Goal: Information Seeking & Learning: Check status

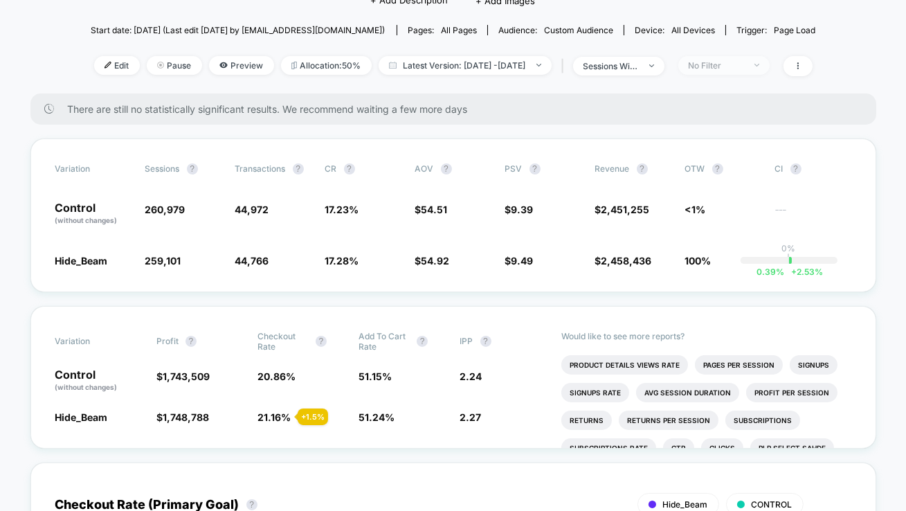
click at [720, 71] on span "No Filter" at bounding box center [724, 65] width 91 height 19
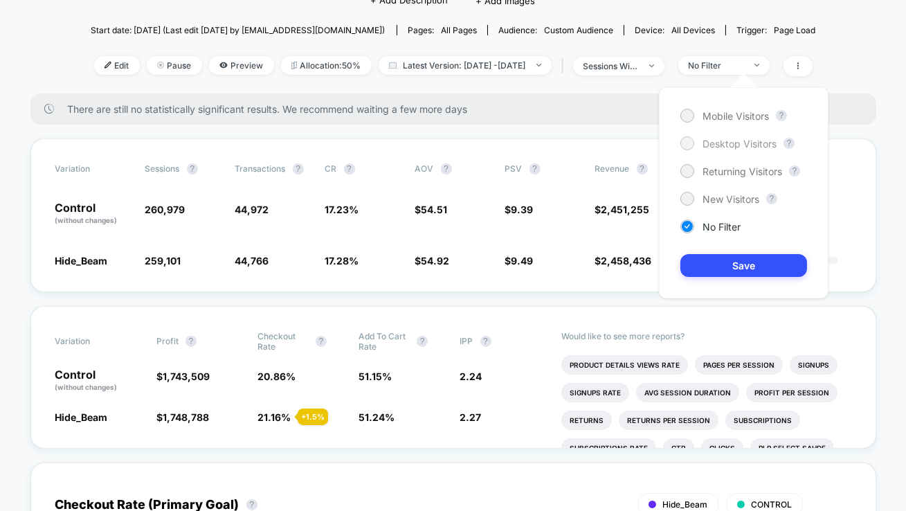
click at [684, 141] on div at bounding box center [687, 143] width 10 height 10
click at [730, 258] on button "Save" at bounding box center [744, 265] width 127 height 23
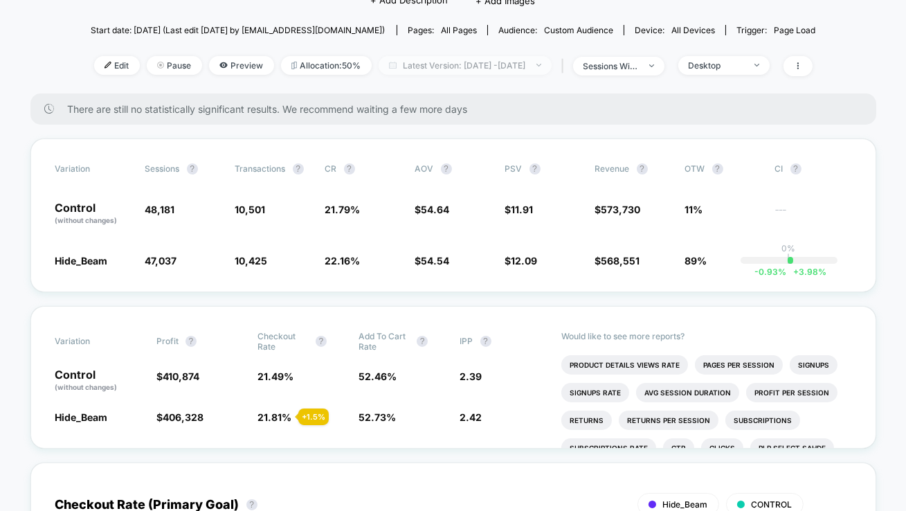
click at [546, 63] on span "Latest Version: [DATE] - [DATE]" at bounding box center [465, 65] width 173 height 19
select select "*"
select select "****"
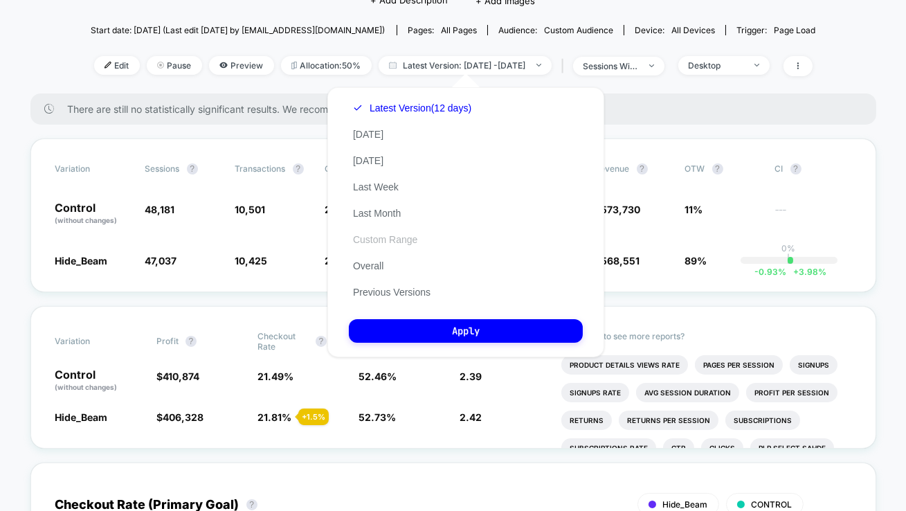
click at [367, 237] on button "Custom Range" at bounding box center [385, 239] width 73 height 12
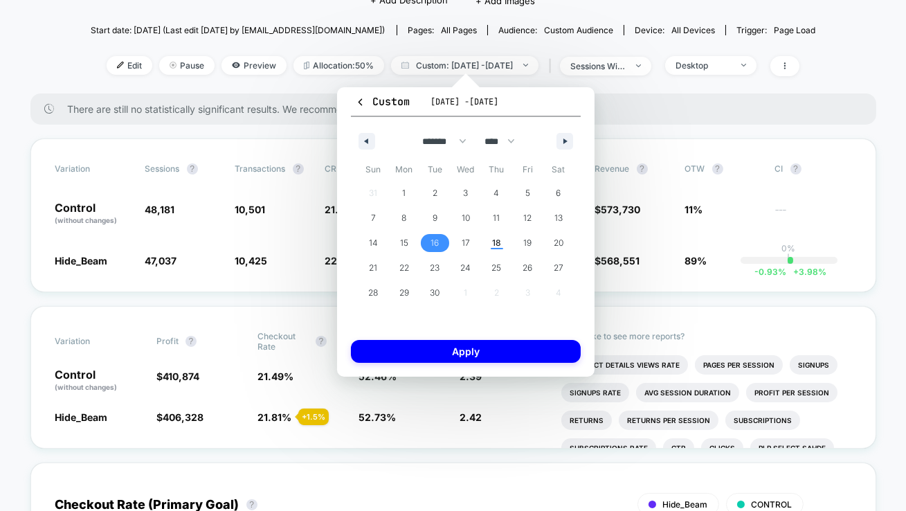
click at [430, 237] on span "16" at bounding box center [435, 243] width 31 height 18
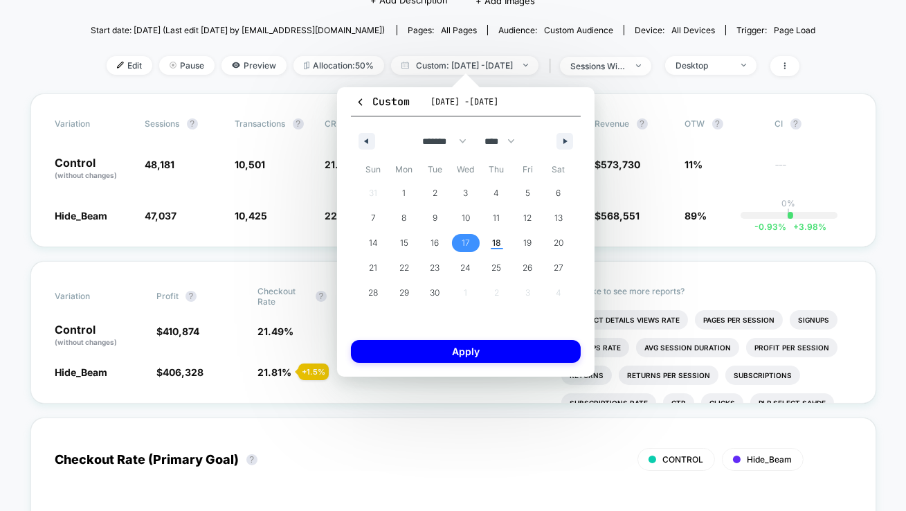
click at [456, 237] on span "17" at bounding box center [466, 243] width 31 height 18
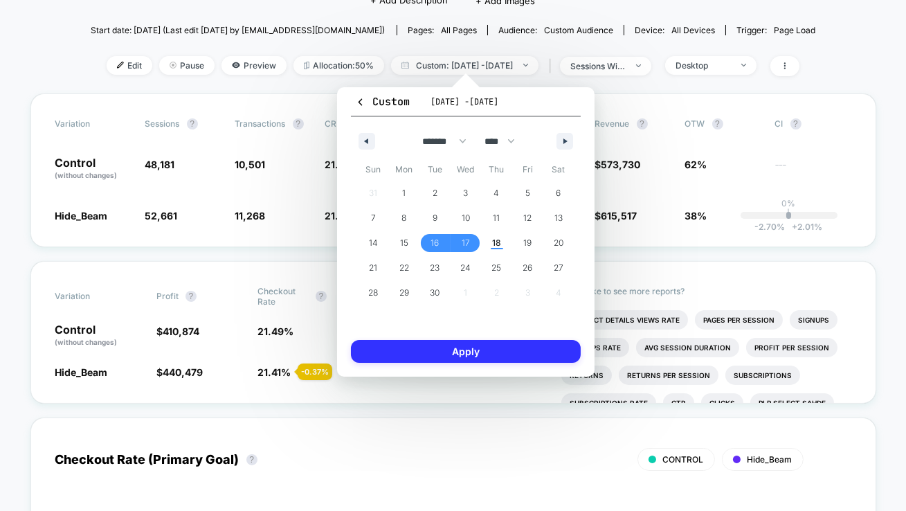
click at [479, 352] on button "Apply" at bounding box center [466, 351] width 230 height 23
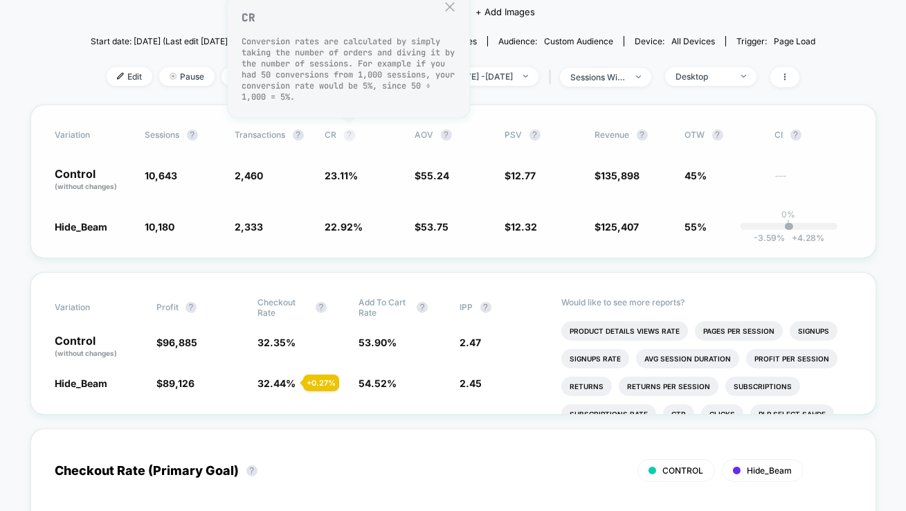
scroll to position [125, 0]
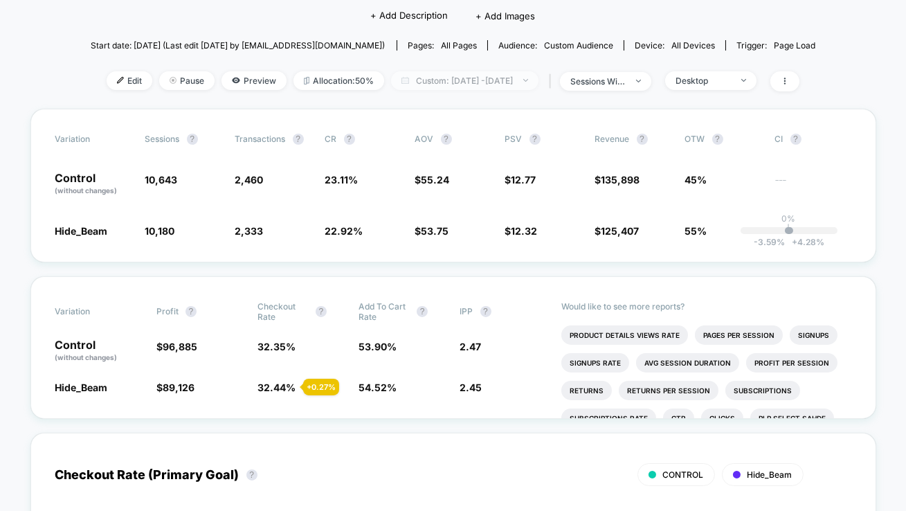
click at [459, 75] on span "Custom: [DATE] - [DATE]" at bounding box center [464, 80] width 147 height 19
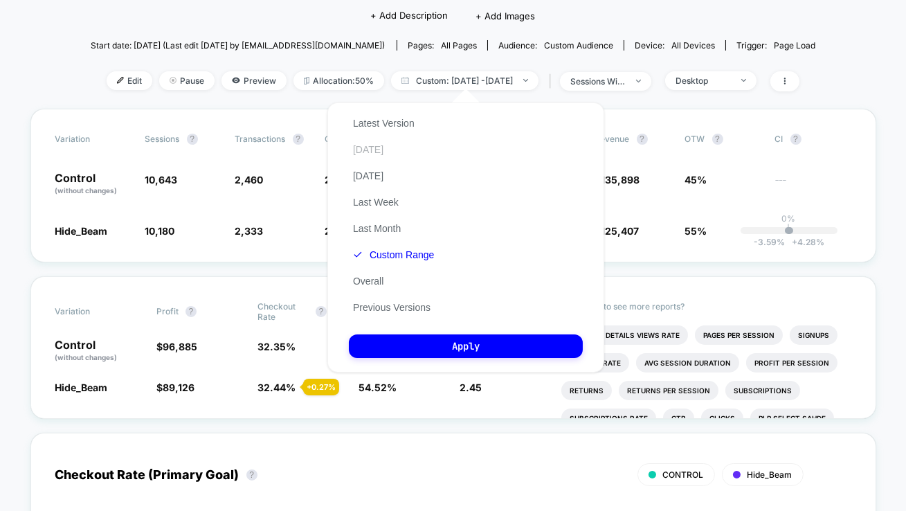
click at [373, 150] on button "[DATE]" at bounding box center [368, 149] width 39 height 12
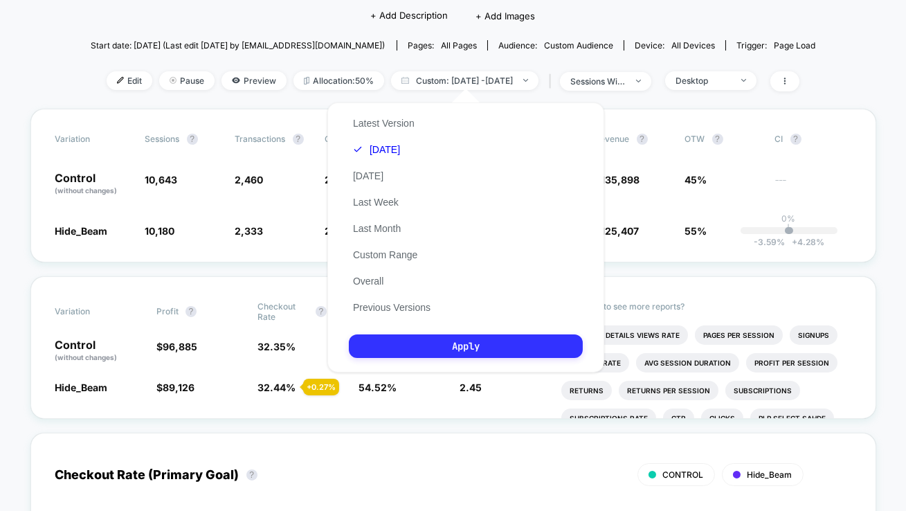
click at [441, 352] on button "Apply" at bounding box center [466, 346] width 234 height 24
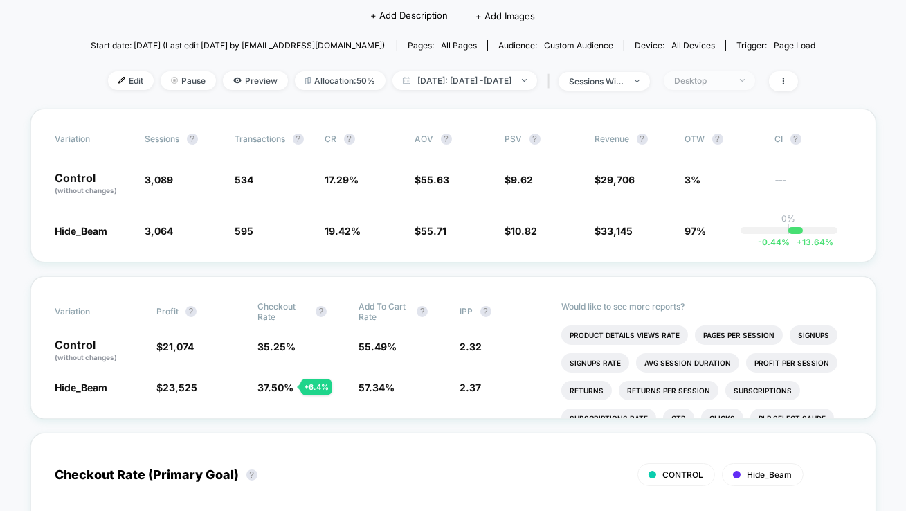
click at [755, 83] on span "Desktop" at bounding box center [709, 80] width 91 height 19
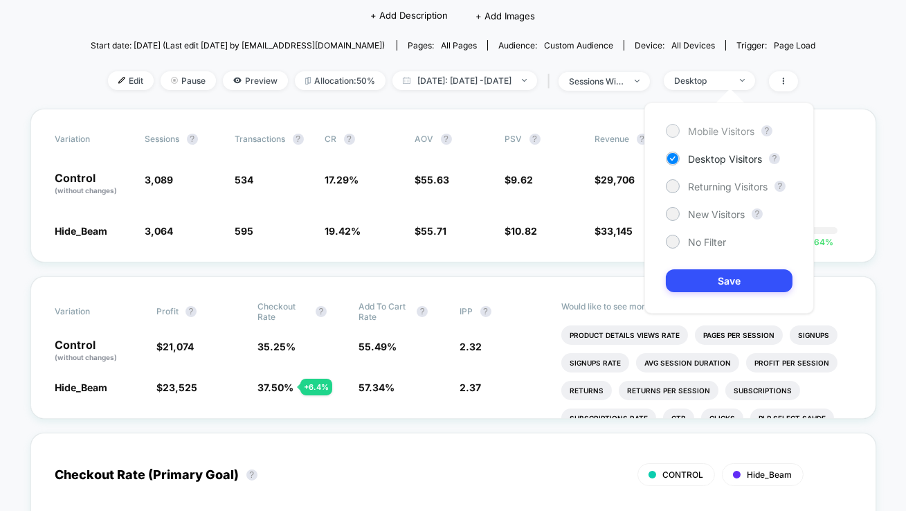
click at [704, 129] on span "Mobile Visitors" at bounding box center [721, 131] width 66 height 12
click at [705, 279] on button "Save" at bounding box center [729, 280] width 127 height 23
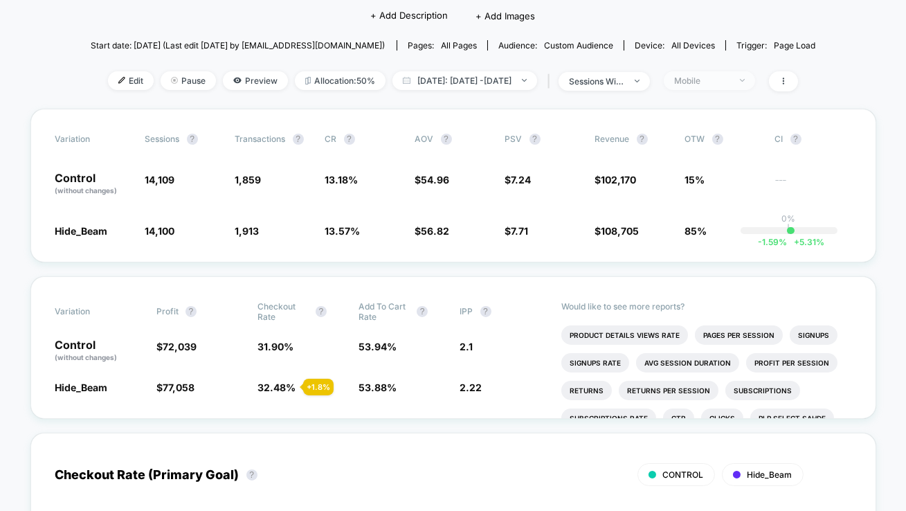
click at [726, 79] on div "Mobile" at bounding box center [701, 80] width 55 height 10
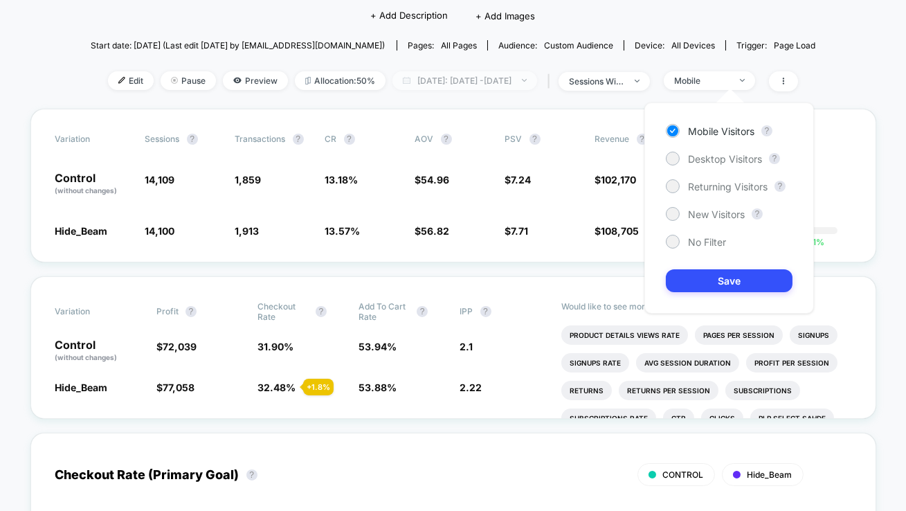
click at [524, 79] on span "[DATE]: [DATE] - [DATE]" at bounding box center [465, 80] width 145 height 19
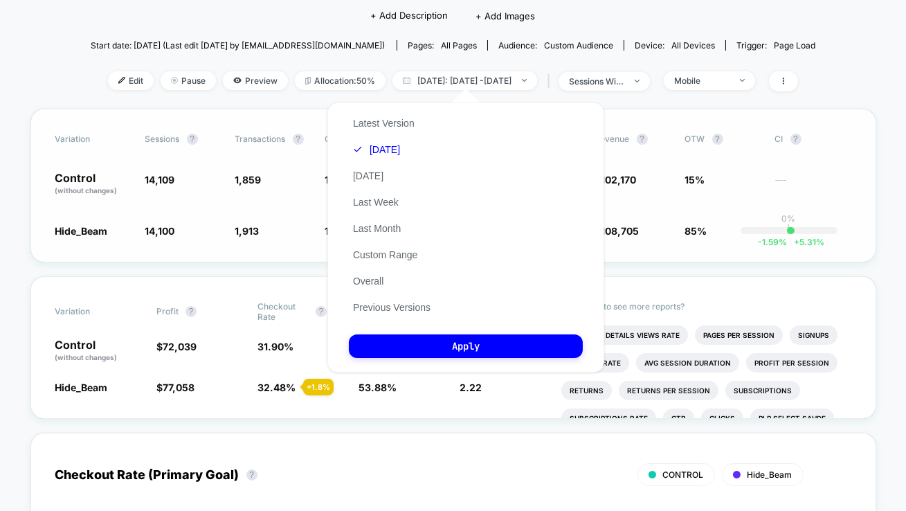
click at [260, 209] on div "Variation Sessions ? Transactions ? CR ? AOV ? PSV ? Revenue ? OTW ? CI ? Contr…" at bounding box center [453, 186] width 846 height 154
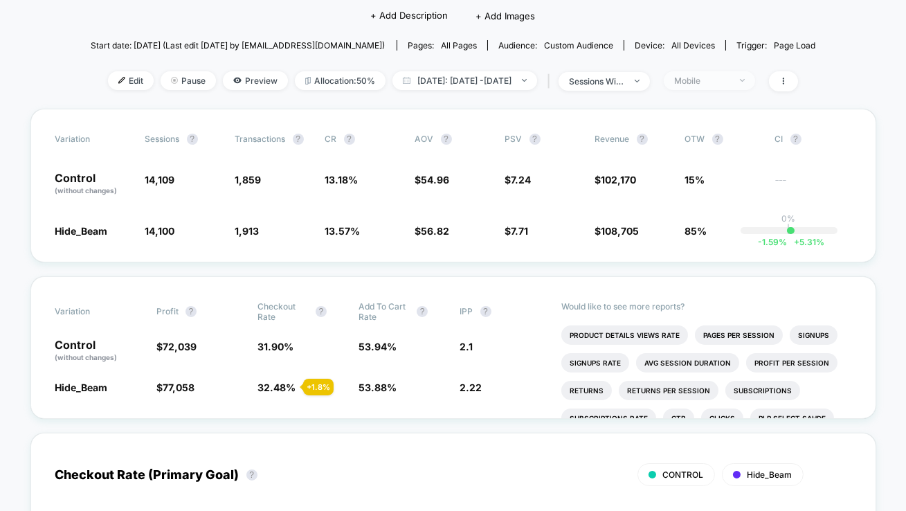
click at [702, 76] on div "Mobile" at bounding box center [701, 80] width 55 height 10
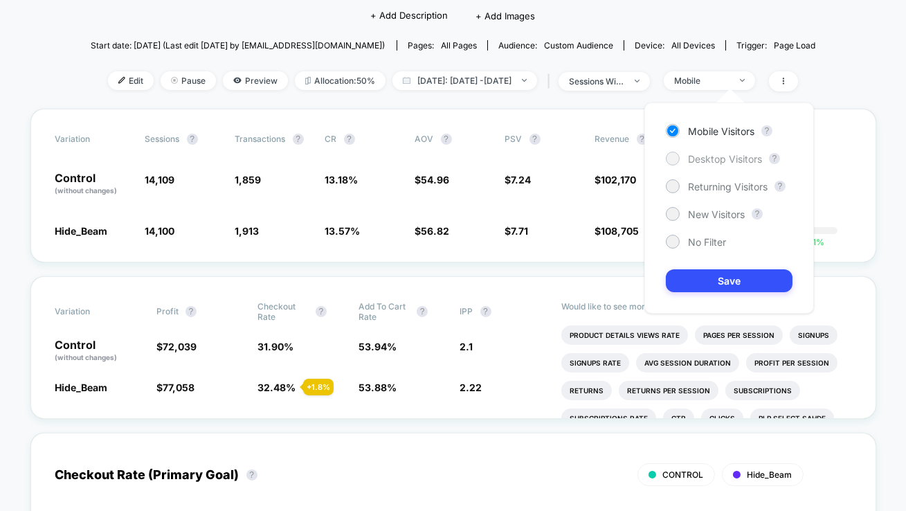
click at [707, 160] on span "Desktop Visitors" at bounding box center [725, 159] width 74 height 12
click at [708, 289] on button "Save" at bounding box center [729, 280] width 127 height 23
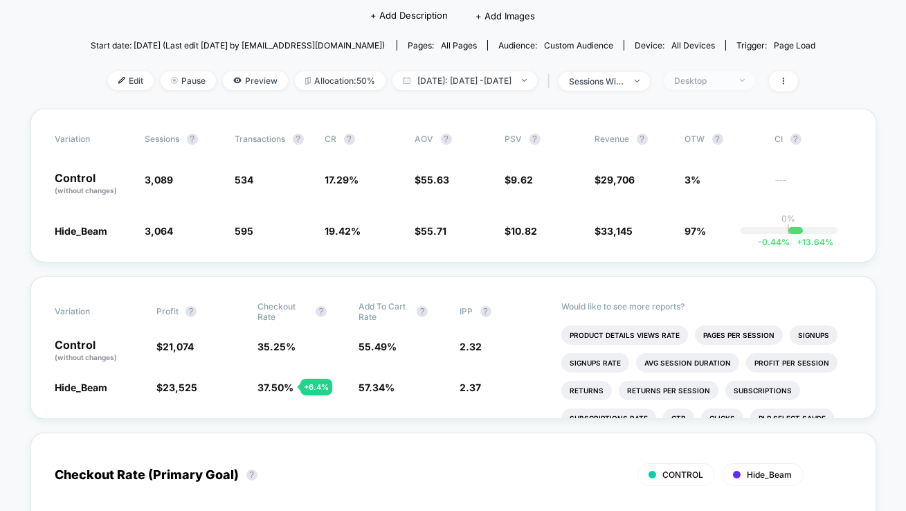
click at [730, 75] on div "Desktop" at bounding box center [701, 80] width 55 height 10
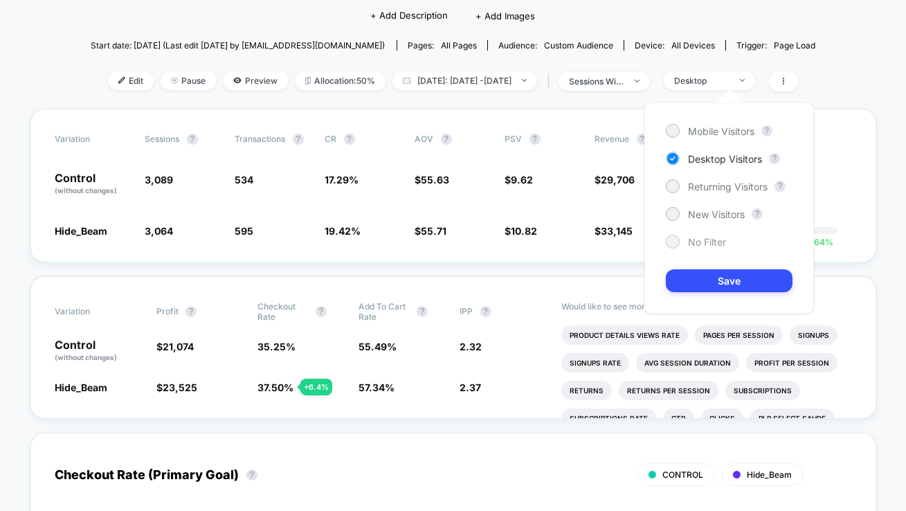
click at [675, 236] on div at bounding box center [672, 241] width 10 height 10
click at [688, 269] on div "Mobile Visitors ? Desktop Visitors ? Returning Visitors ? New Visitors ? No Fil…" at bounding box center [730, 207] width 170 height 211
click at [690, 276] on button "Save" at bounding box center [729, 280] width 127 height 23
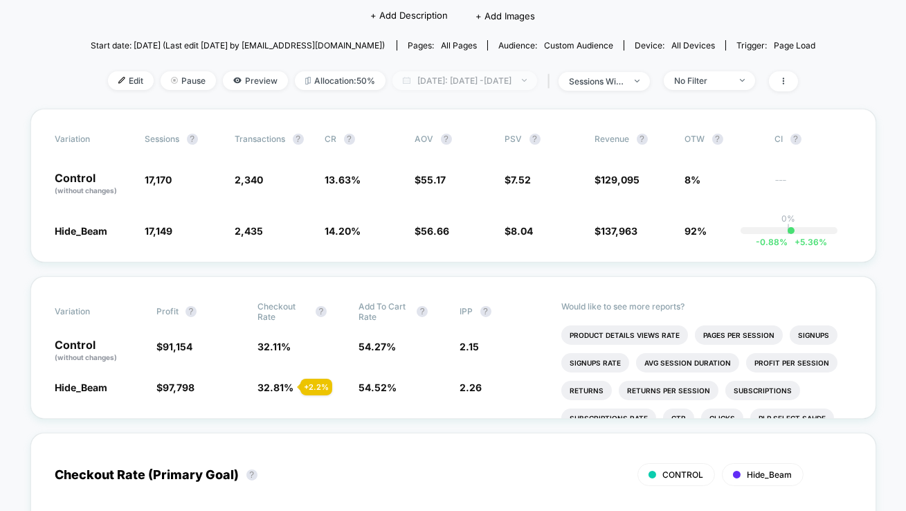
click at [519, 79] on span "[DATE]: [DATE] - [DATE]" at bounding box center [465, 80] width 145 height 19
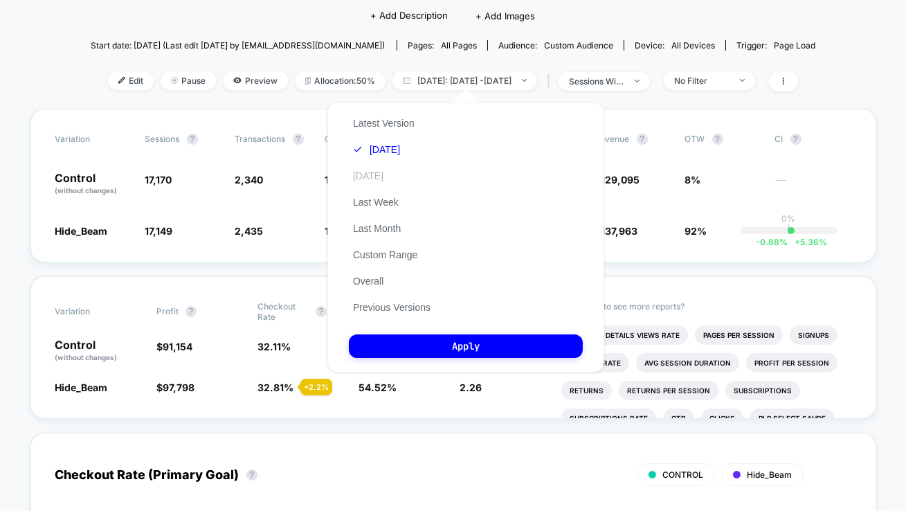
click at [385, 180] on button "[DATE]" at bounding box center [368, 176] width 39 height 12
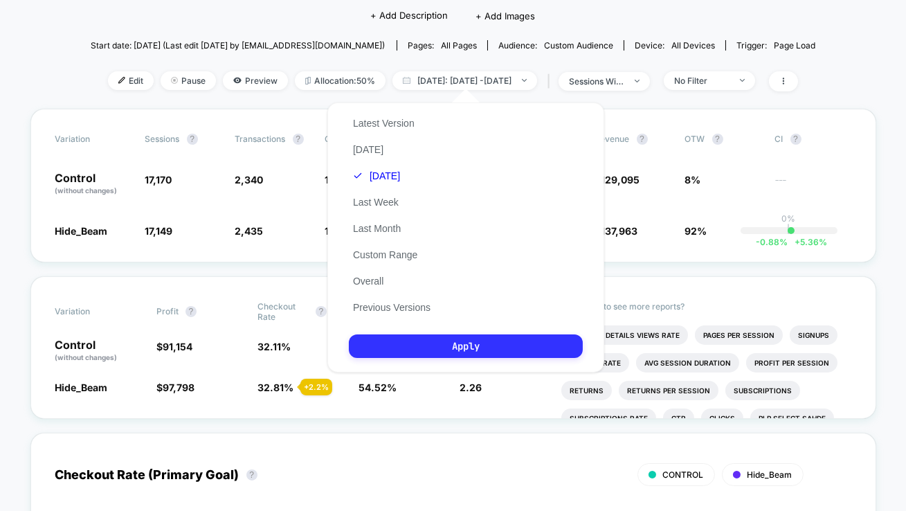
click at [442, 352] on button "Apply" at bounding box center [466, 346] width 234 height 24
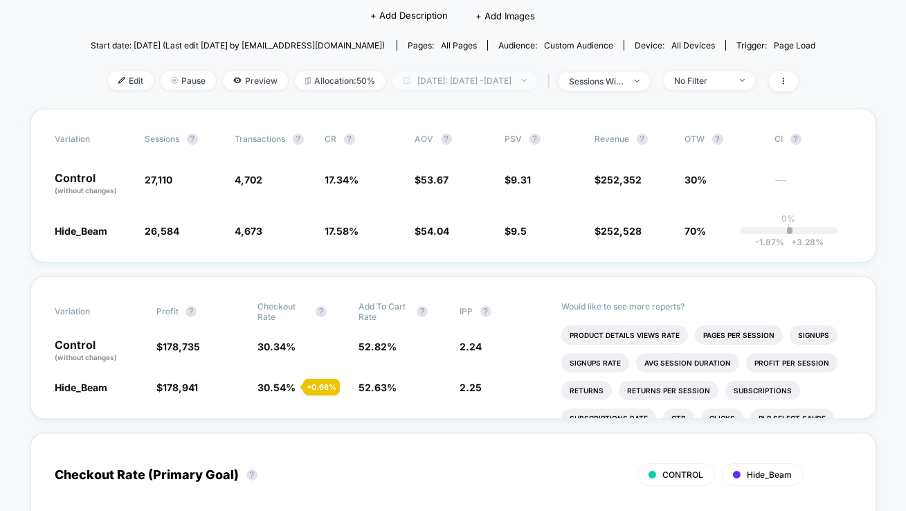
click at [498, 80] on span "[DATE]: [DATE] - [DATE]" at bounding box center [465, 80] width 145 height 19
select select "*"
select select "****"
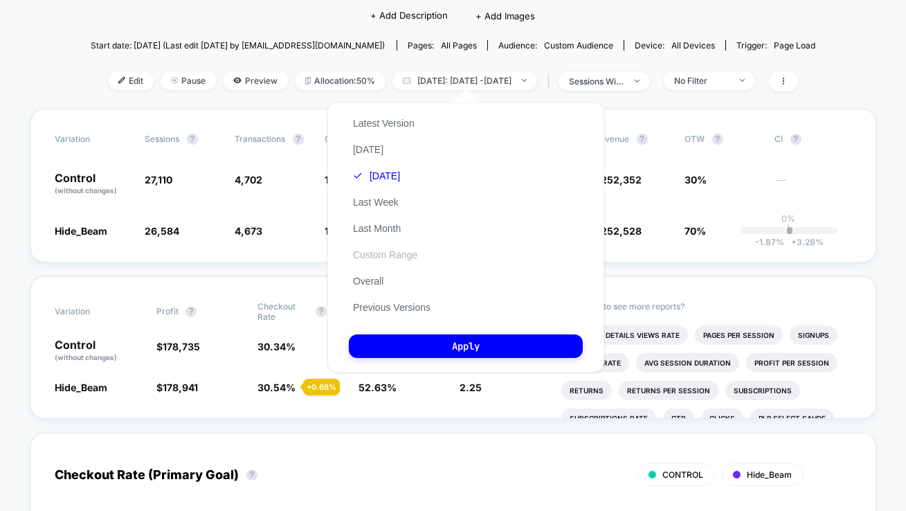
click at [408, 249] on button "Custom Range" at bounding box center [385, 255] width 73 height 12
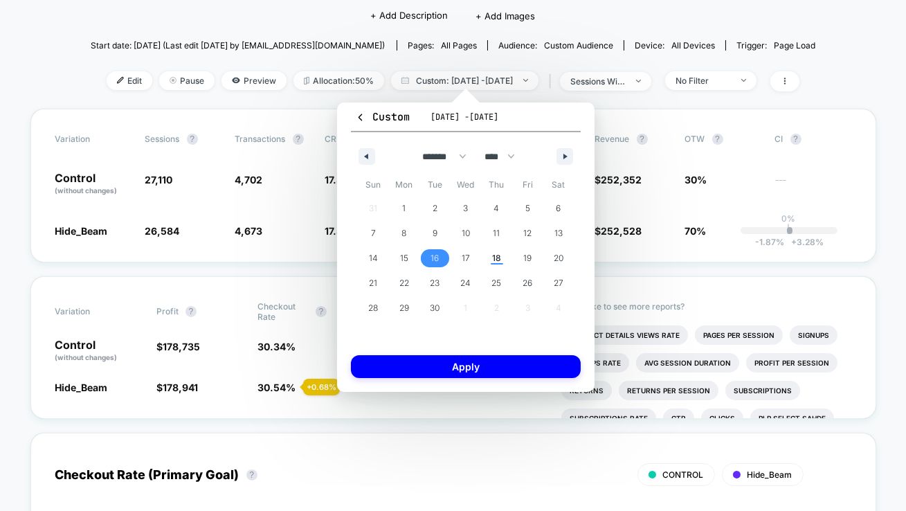
click at [430, 251] on span "16" at bounding box center [435, 258] width 31 height 18
click at [434, 361] on button "Apply" at bounding box center [466, 366] width 230 height 23
